Goal: Information Seeking & Learning: Understand process/instructions

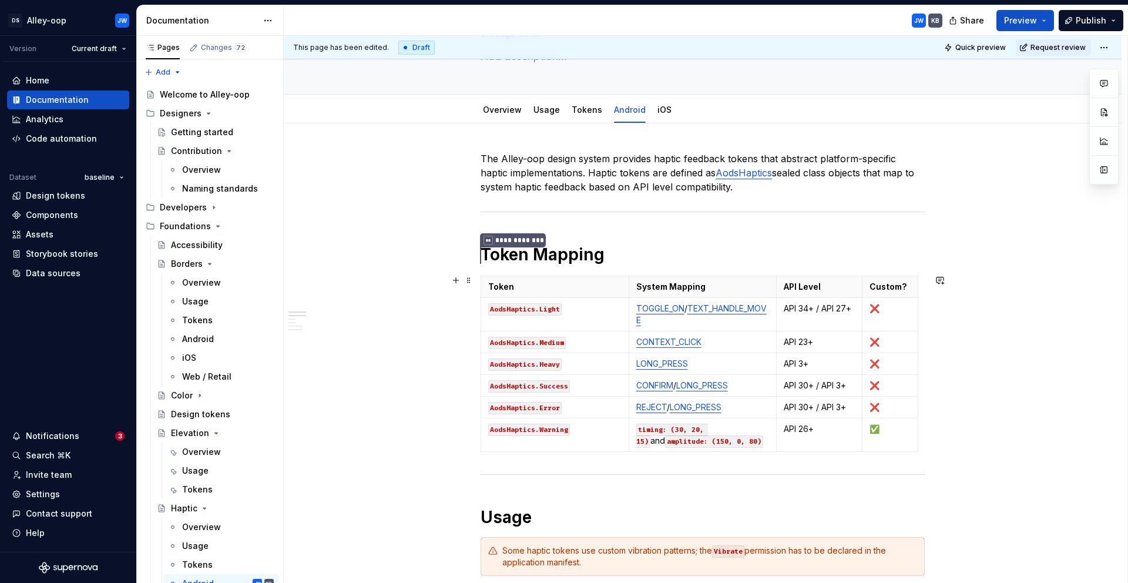
scroll to position [83, 0]
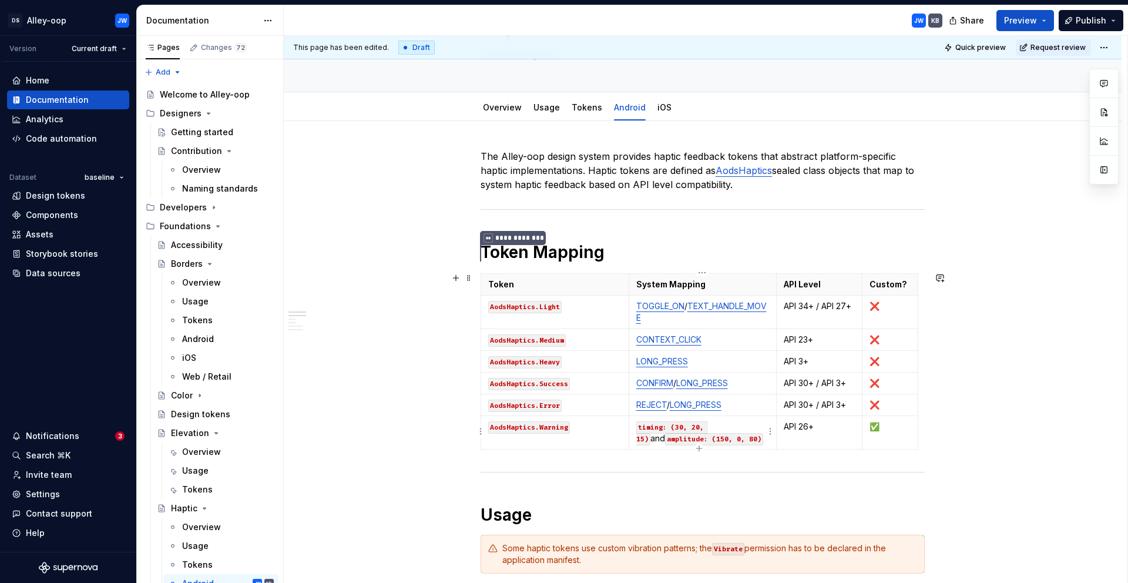
click at [634, 424] on td "timing: (30, 20, 15) and amplitude: (150, 0, 80)" at bounding box center [703, 432] width 148 height 33
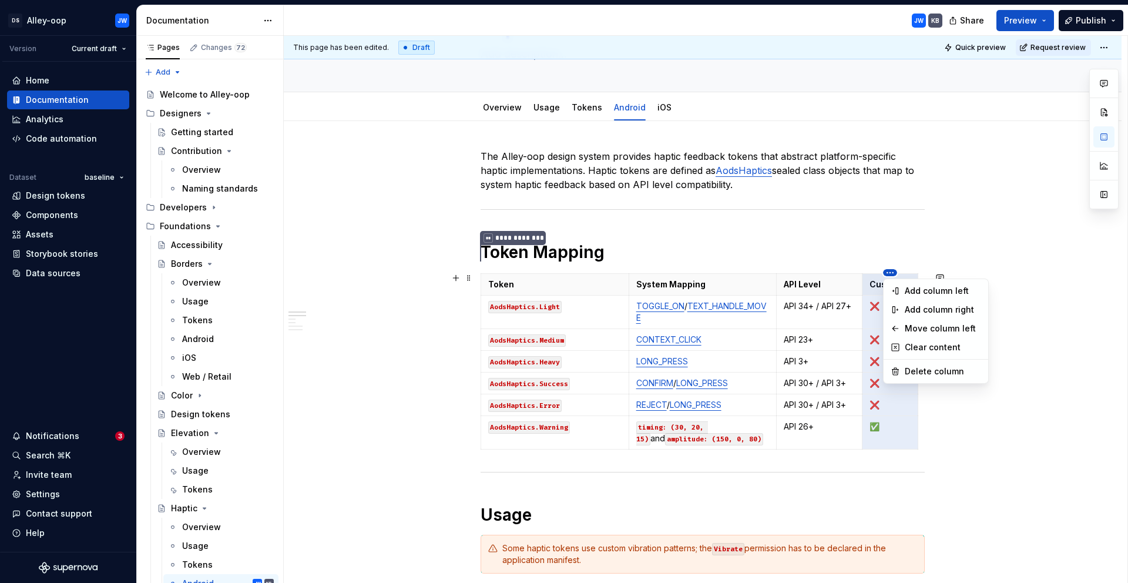
click at [821, 284] on html "[PERSON_NAME]-oop JW Version Current draft Home Documentation Analytics Code au…" at bounding box center [564, 291] width 1128 height 583
click at [920, 291] on div "Add column left" at bounding box center [943, 291] width 76 height 12
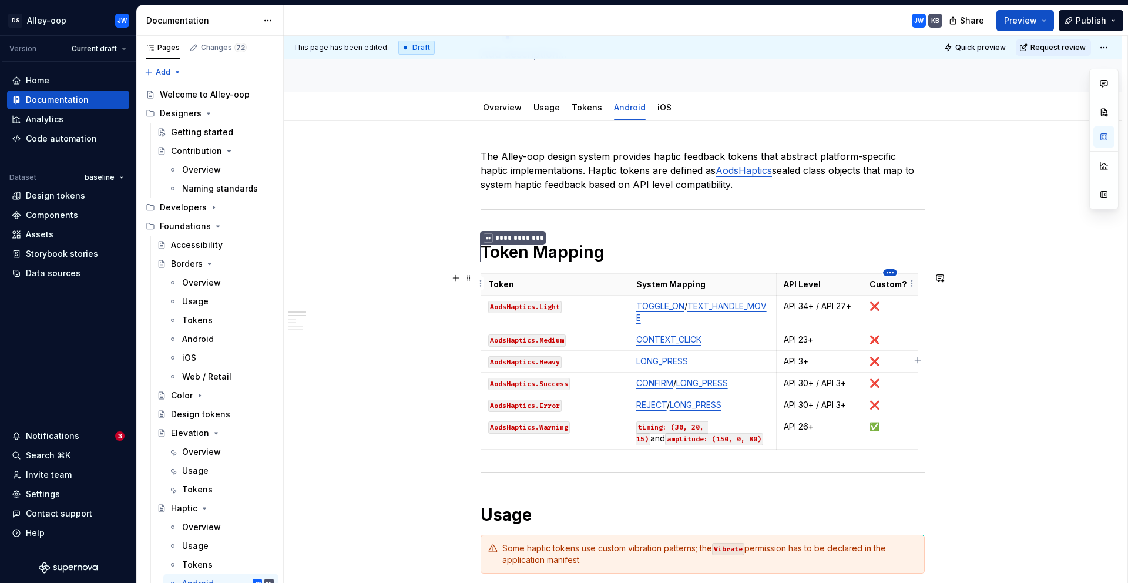
click at [894, 269] on html "[PERSON_NAME]-oop JW Version Current draft Home Documentation Analytics Code au…" at bounding box center [564, 291] width 1128 height 583
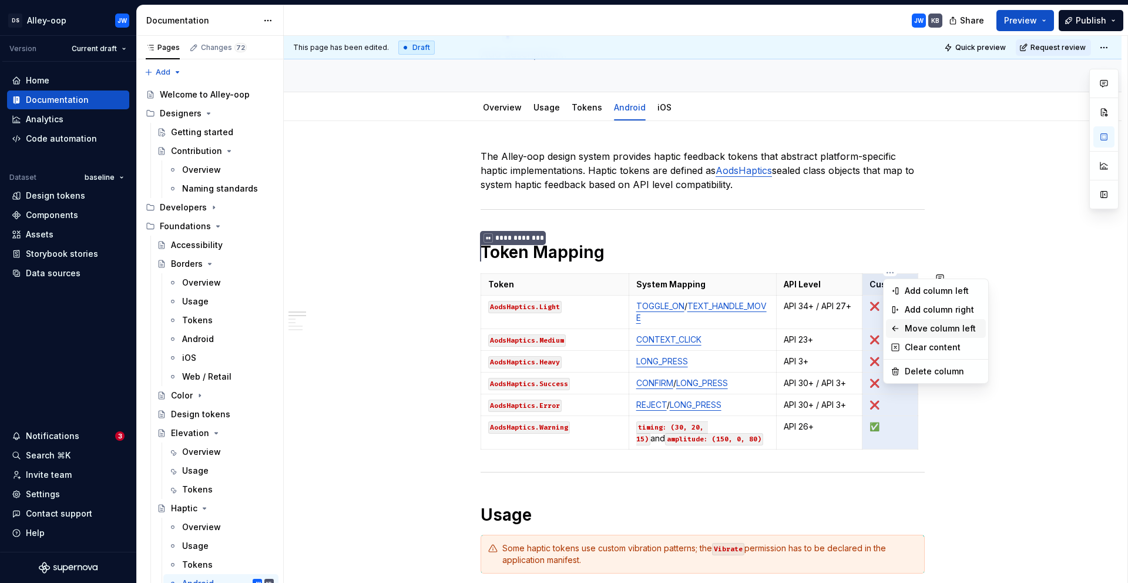
click at [918, 327] on div "Move column left" at bounding box center [943, 329] width 76 height 12
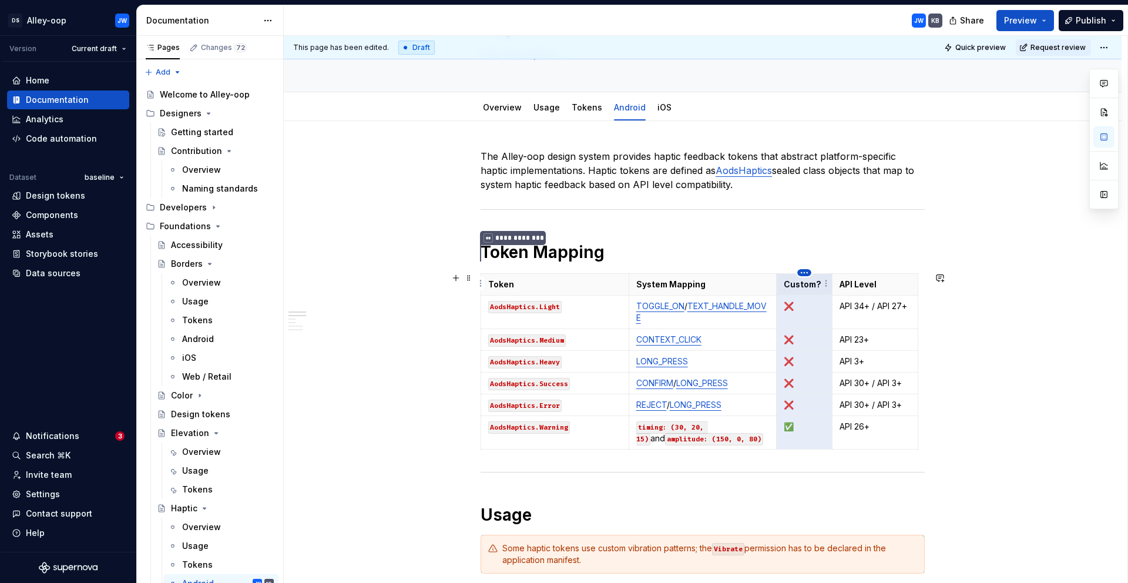
click at [808, 276] on html "[PERSON_NAME]-oop JW Version Current draft Home Documentation Analytics Code au…" at bounding box center [564, 291] width 1128 height 583
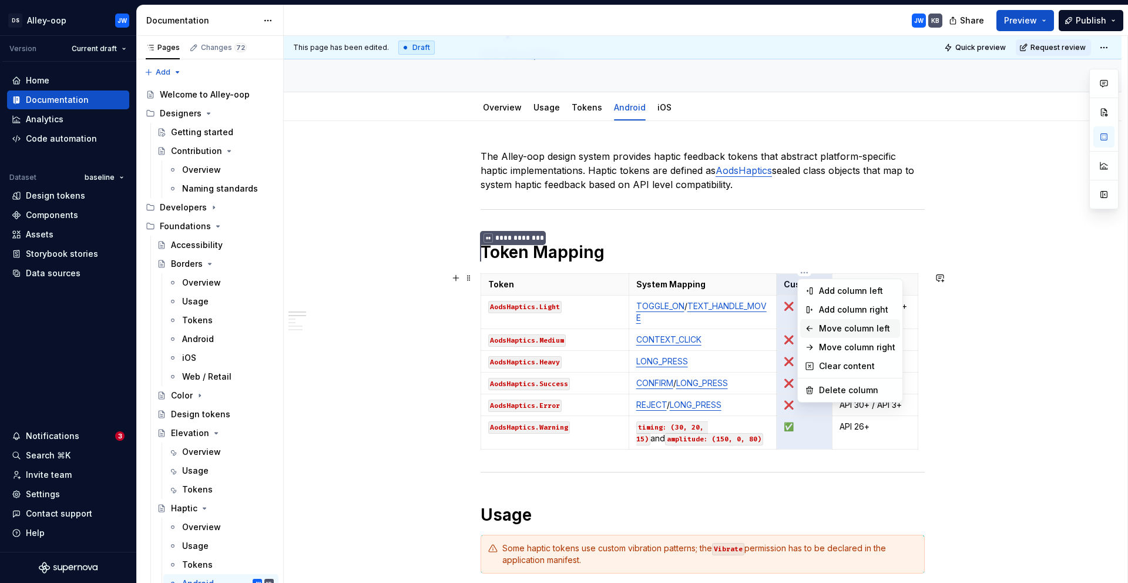
click at [871, 329] on div "Move column left" at bounding box center [857, 329] width 76 height 12
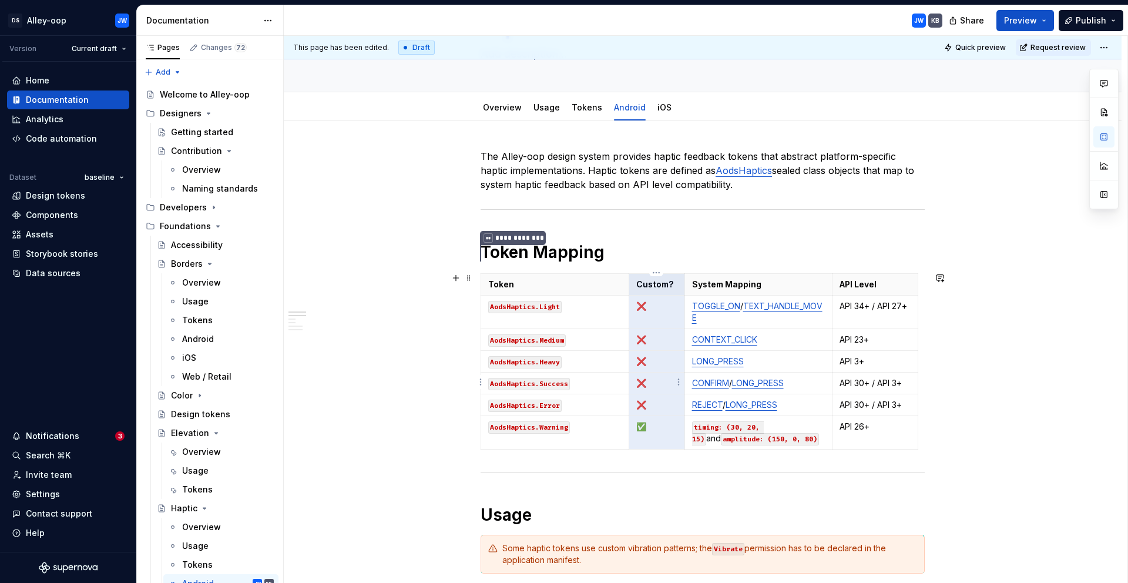
click at [654, 377] on p "❌" at bounding box center [656, 383] width 41 height 12
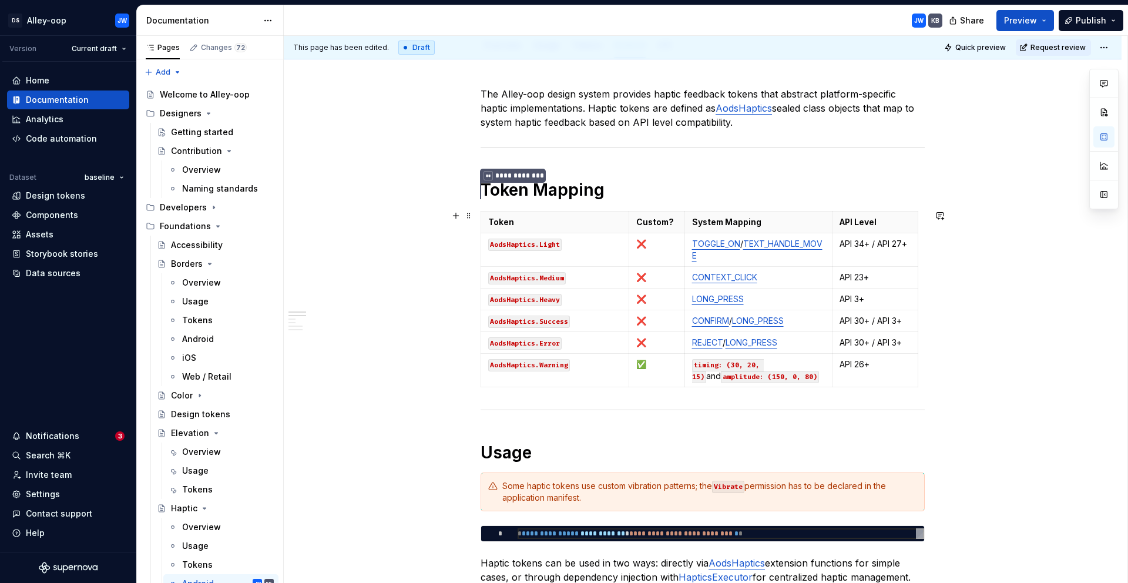
scroll to position [148, 0]
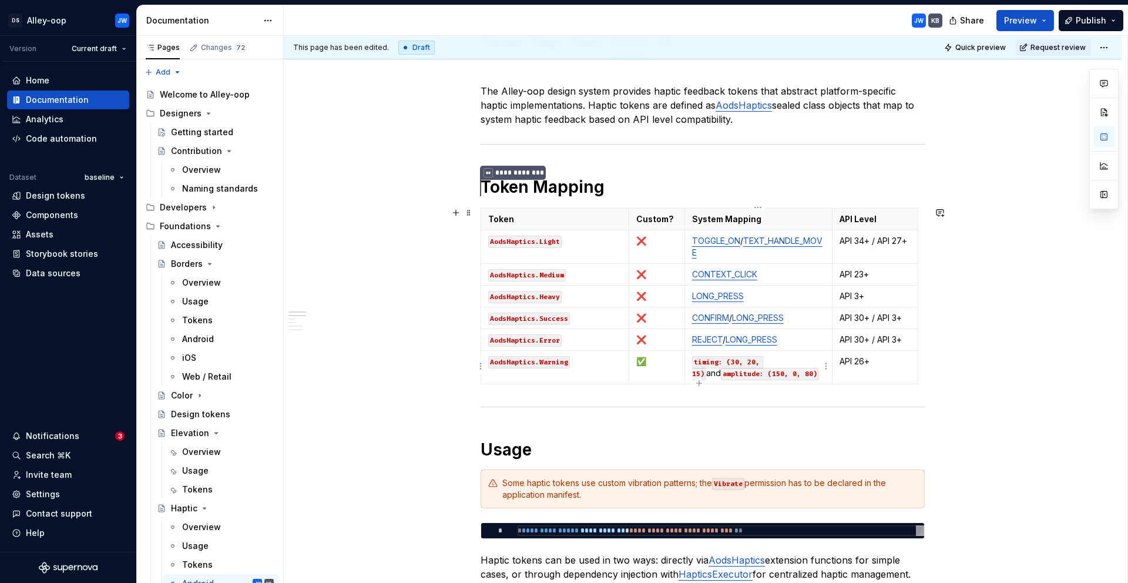
click at [738, 374] on code "amplitude: (150, 0, 80)" at bounding box center [770, 374] width 98 height 12
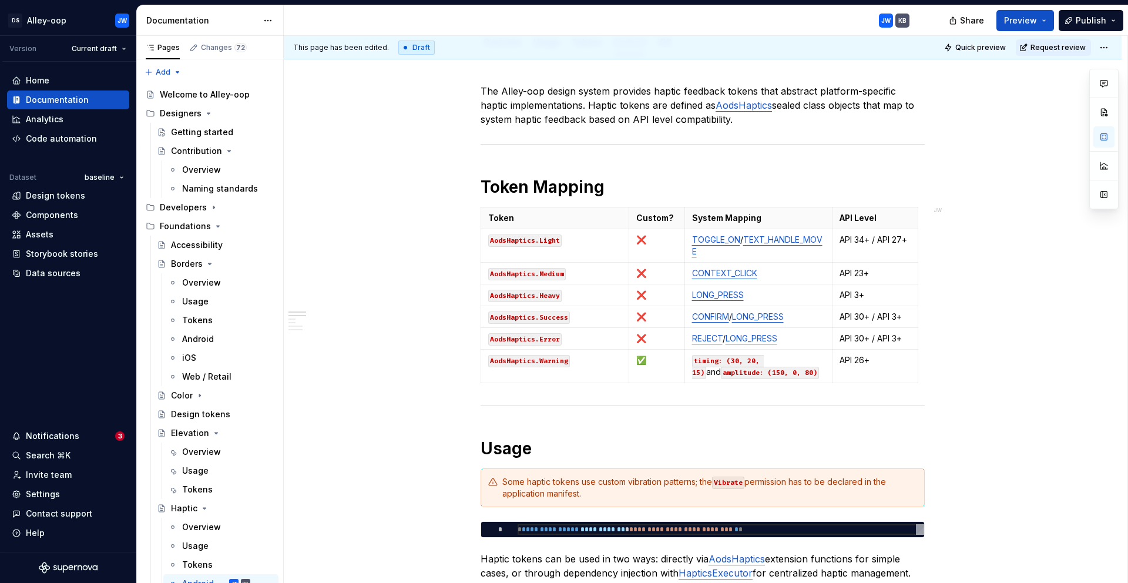
type textarea "*"
